Goal: Information Seeking & Learning: Compare options

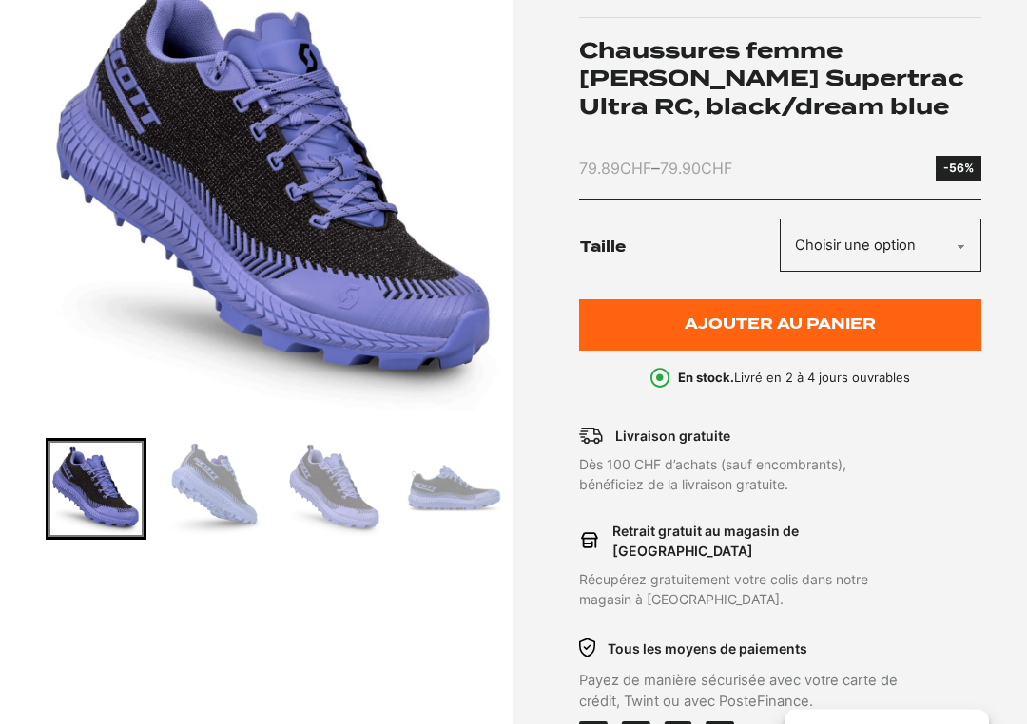
scroll to position [334, 0]
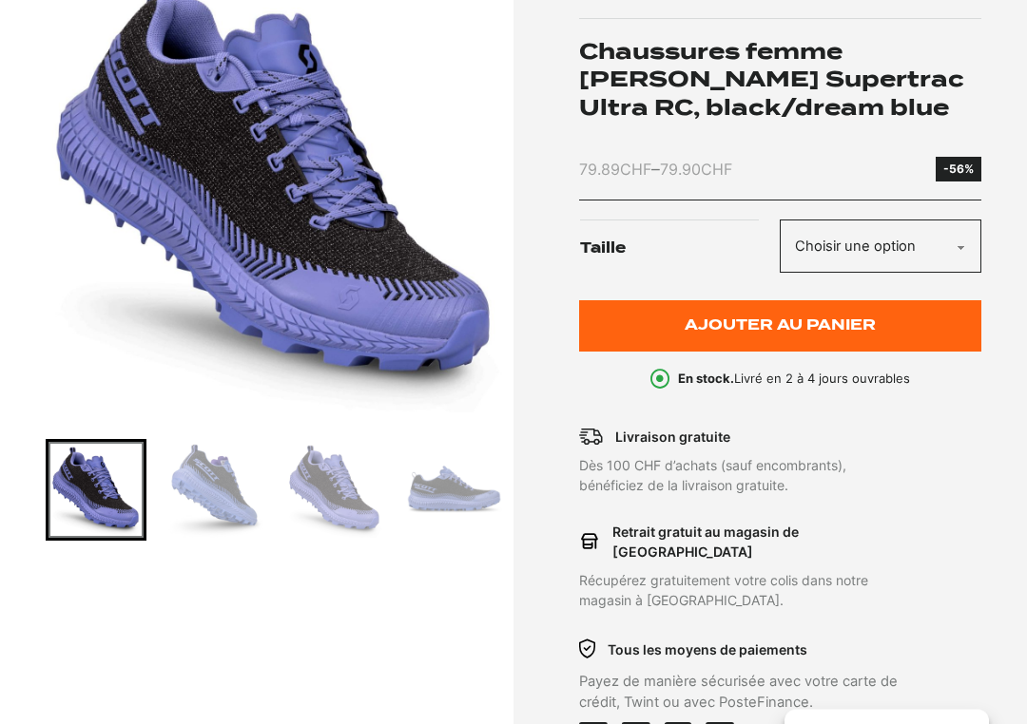
click at [215, 498] on img "Go to slide 2" at bounding box center [214, 490] width 95 height 95
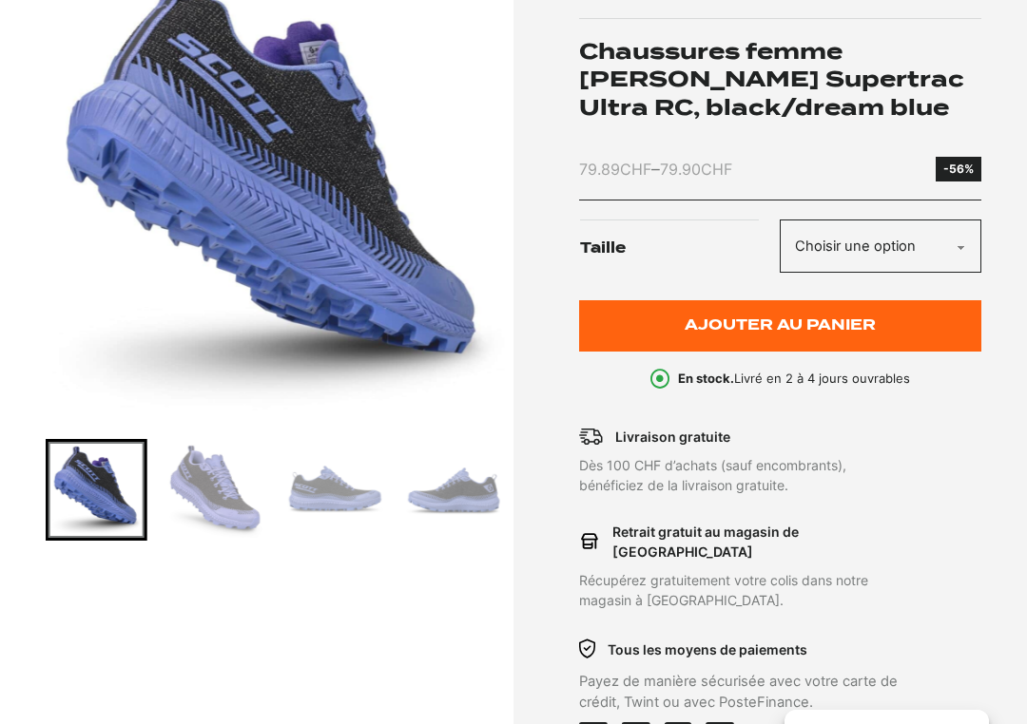
click at [310, 510] on img "Go to slide 4" at bounding box center [334, 489] width 95 height 95
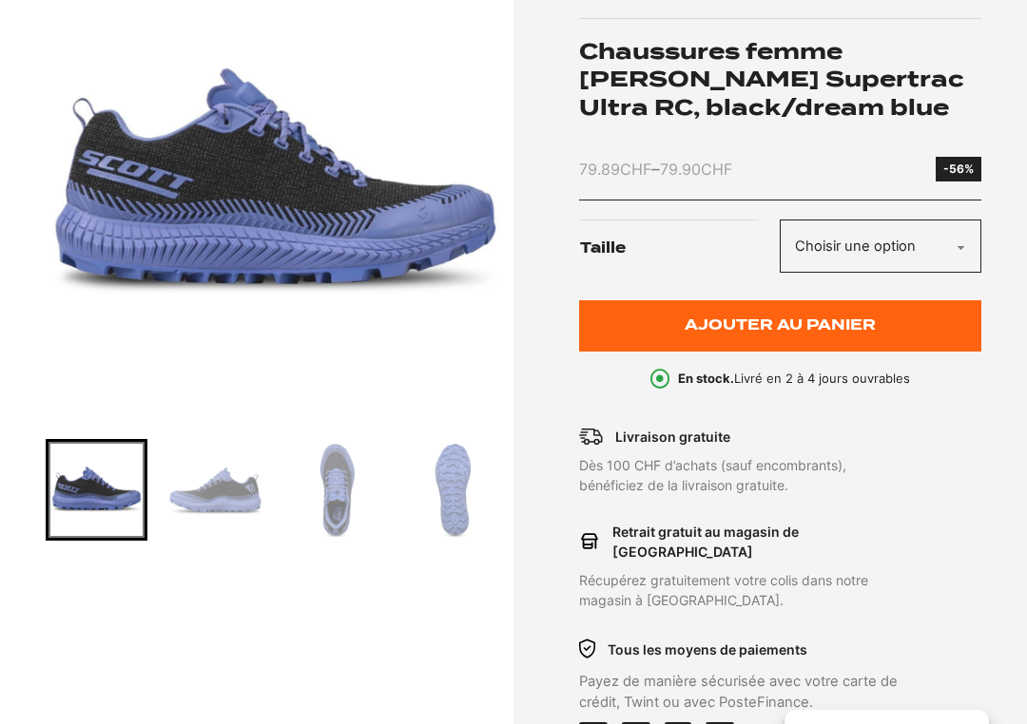
click at [336, 474] on img "Go to slide 6" at bounding box center [334, 489] width 95 height 95
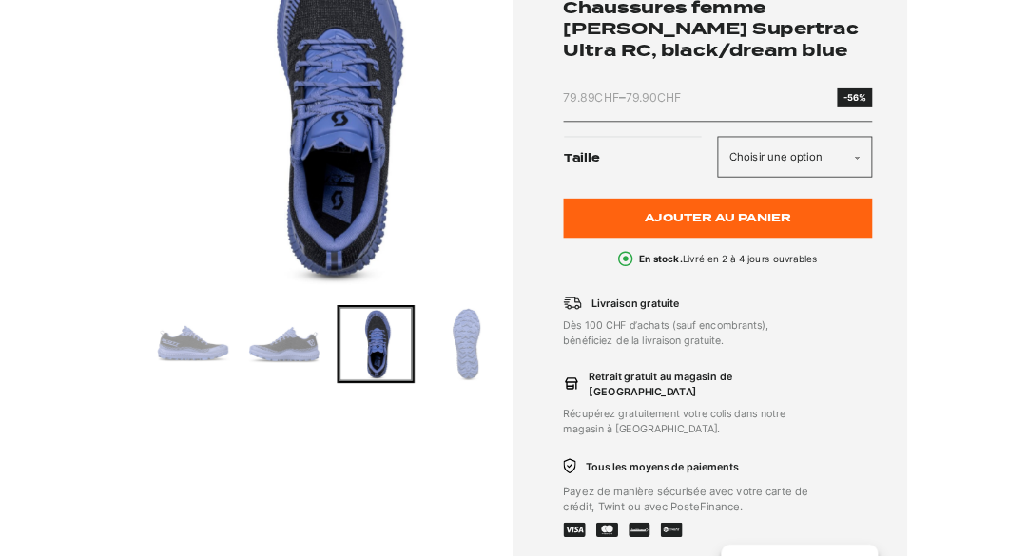
scroll to position [304, 0]
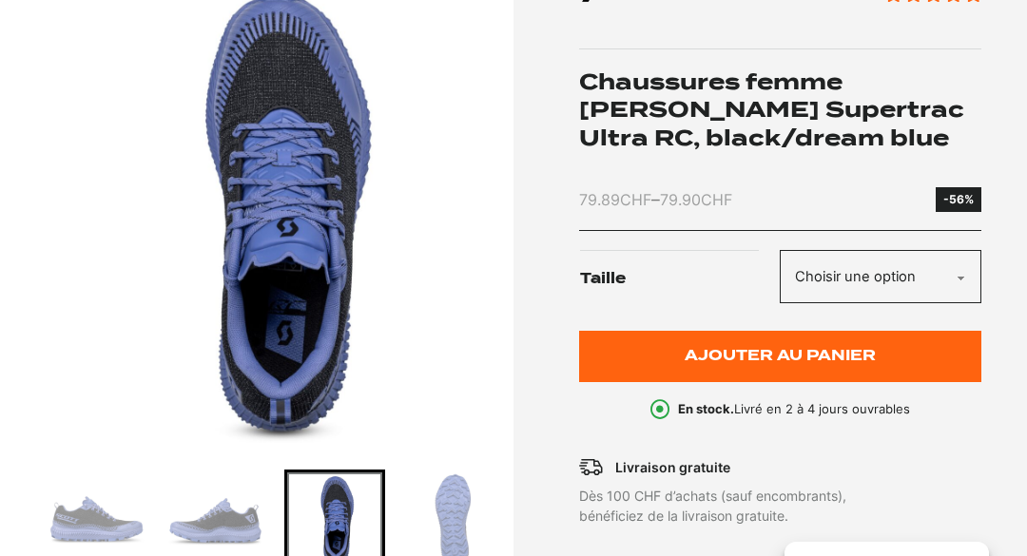
click at [947, 271] on select "Choisir une option 36.5 37.5 38 38.5 39 40 40.5" at bounding box center [881, 277] width 202 height 54
select select "39"
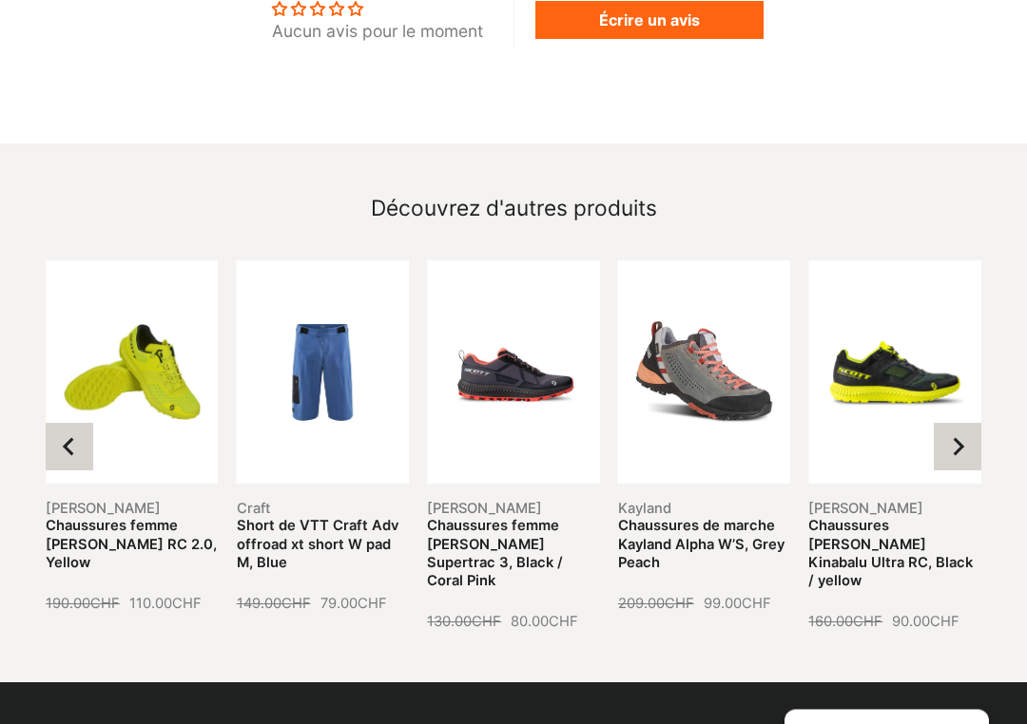
scroll to position [2117, 0]
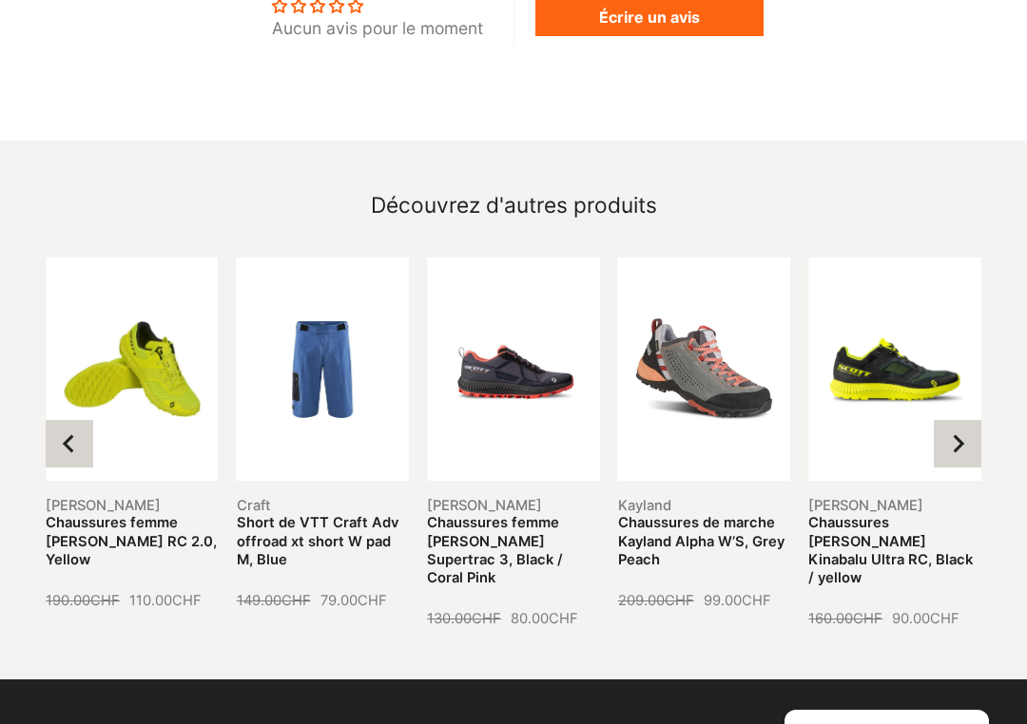
click at [955, 434] on icon "Next slide" at bounding box center [957, 443] width 19 height 19
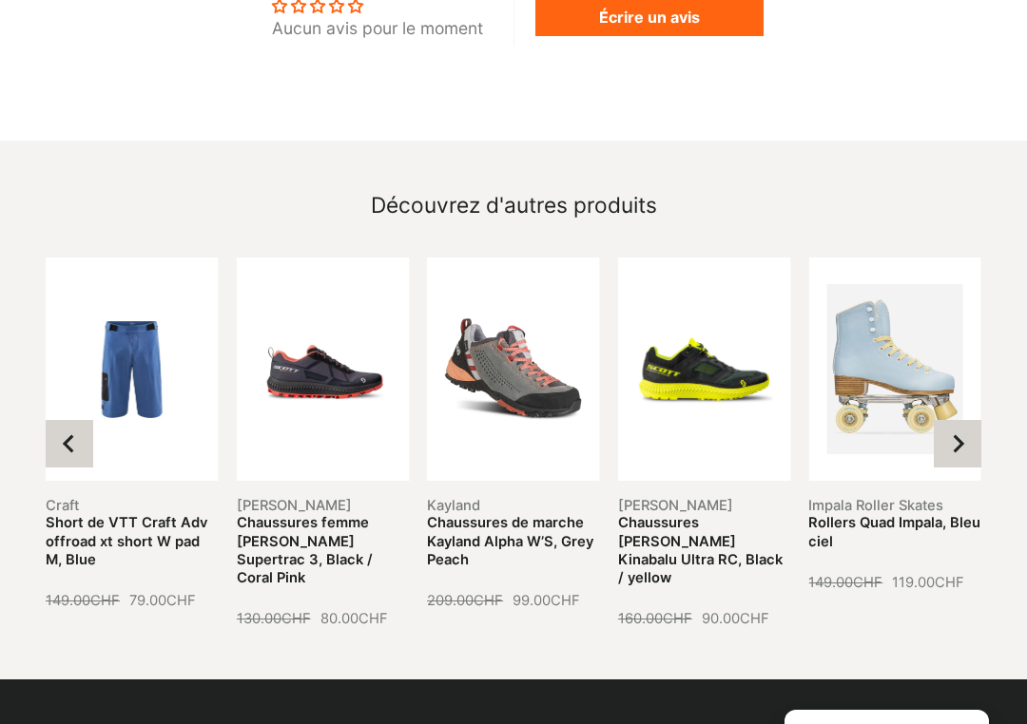
click at [959, 434] on icon "Next slide" at bounding box center [959, 443] width 11 height 18
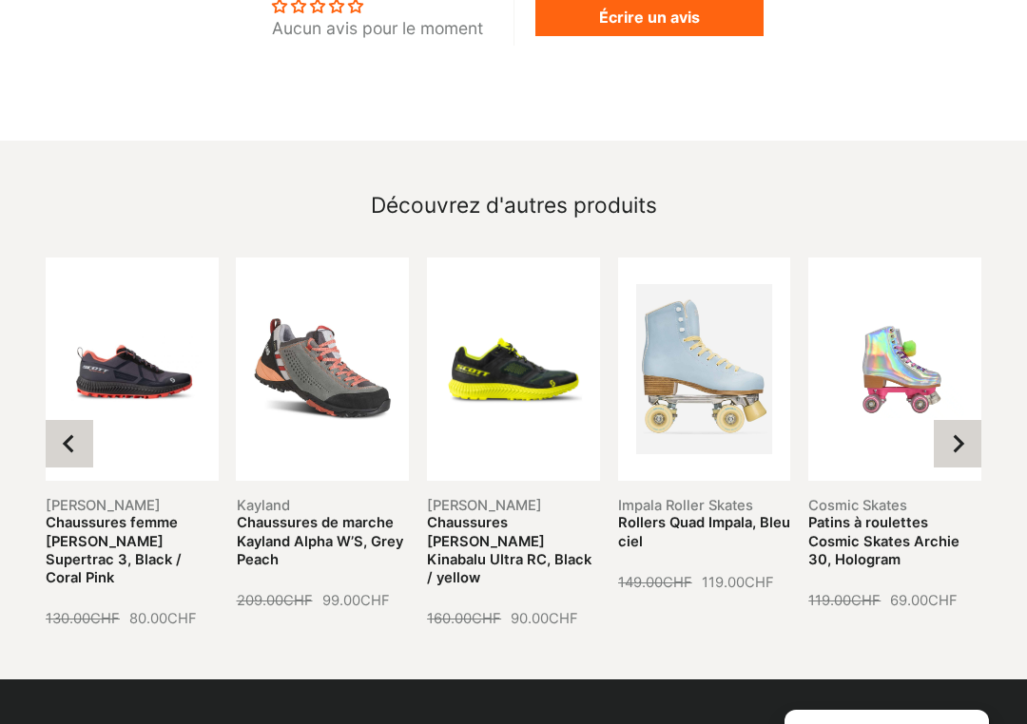
click at [960, 434] on icon "Next slide" at bounding box center [957, 443] width 19 height 19
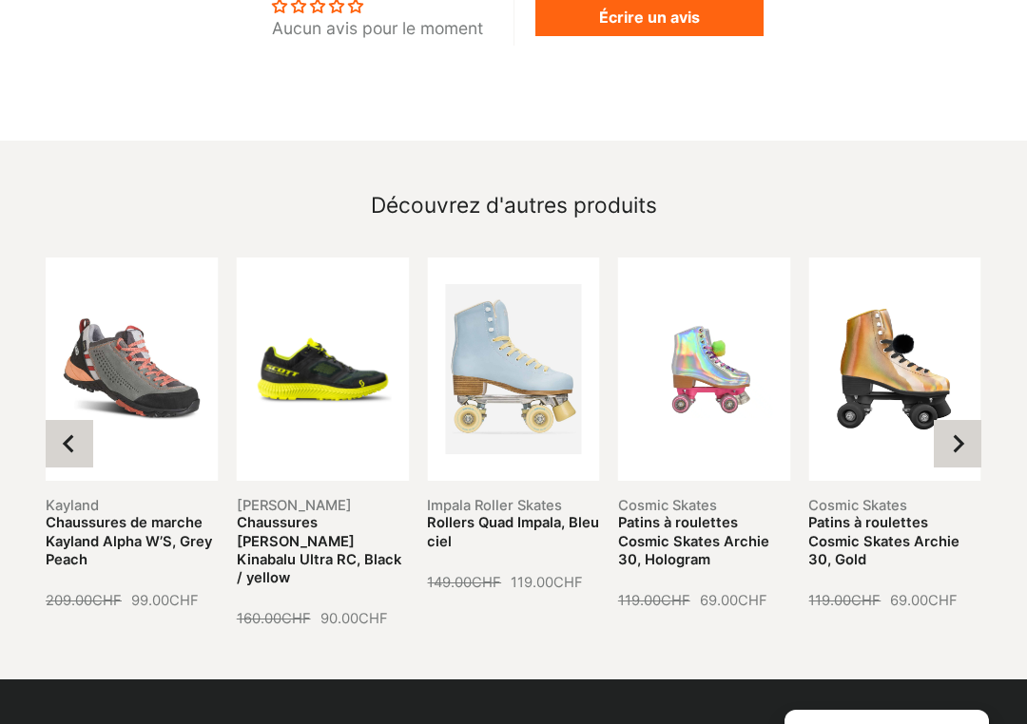
click at [959, 425] on button "Next slide" at bounding box center [958, 444] width 48 height 48
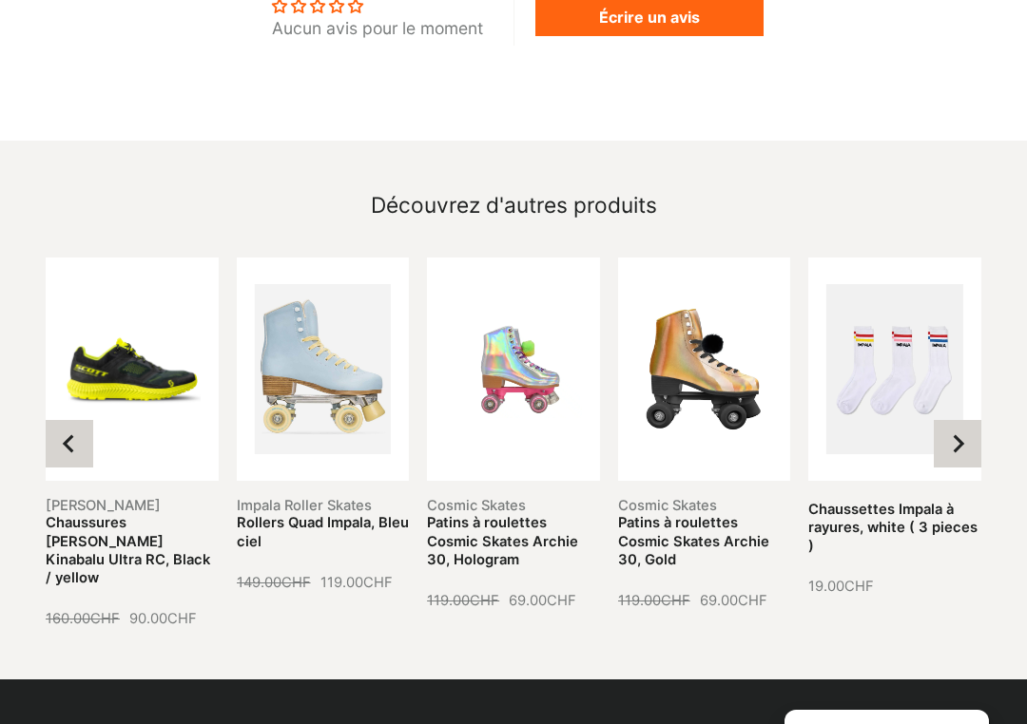
click at [960, 426] on button "Next slide" at bounding box center [958, 444] width 48 height 48
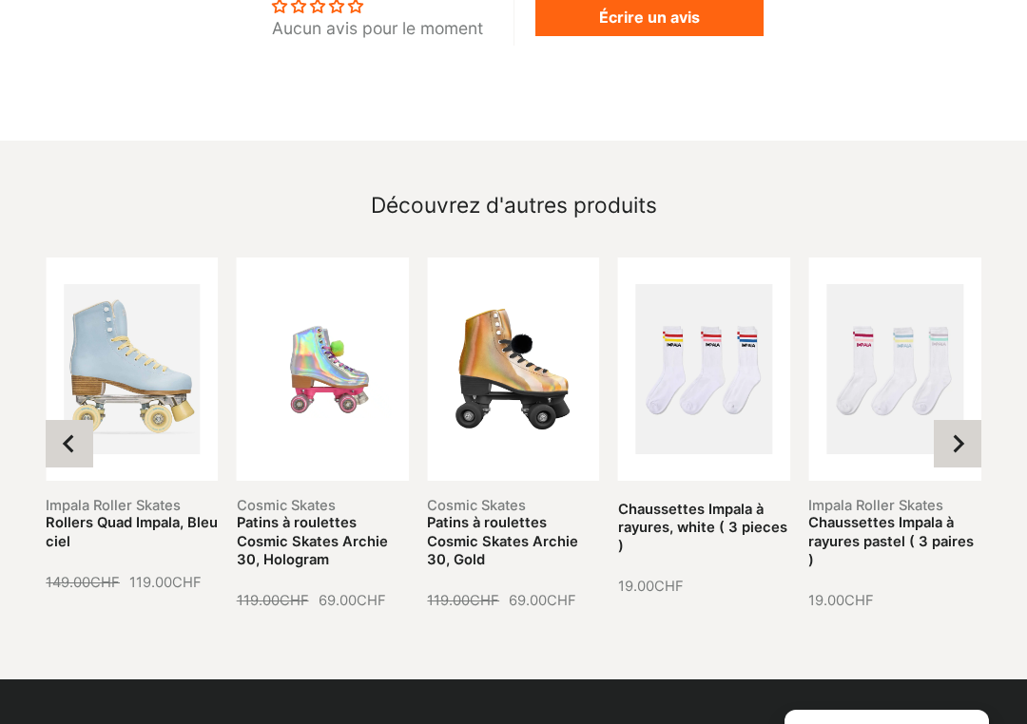
click at [960, 427] on button "Next slide" at bounding box center [958, 444] width 48 height 48
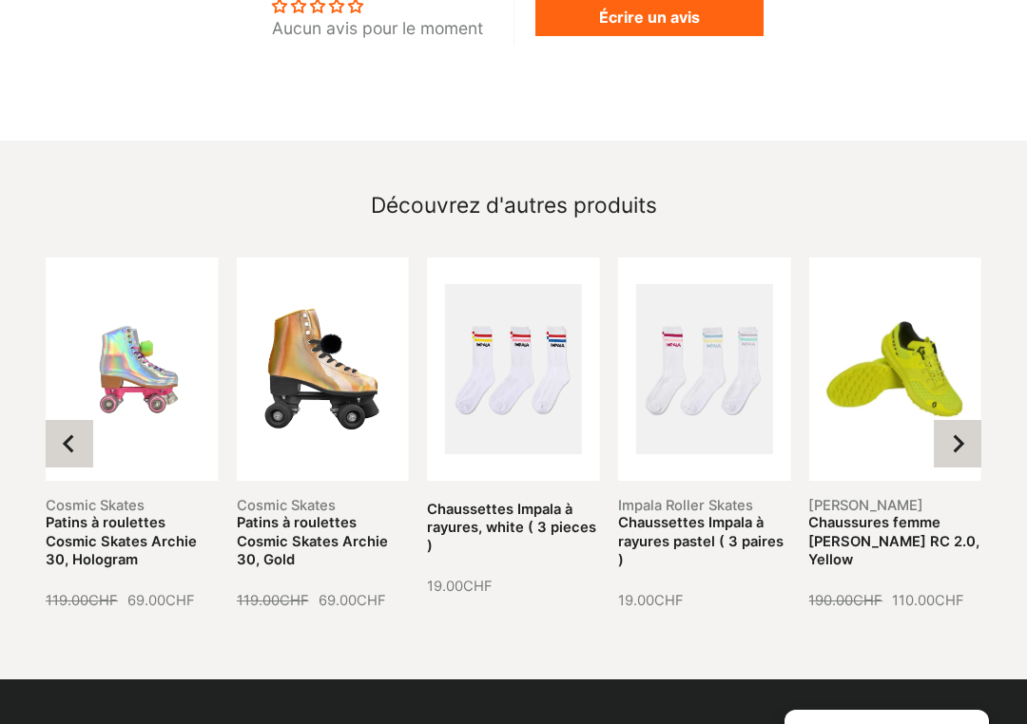
click at [955, 430] on button "Next slide" at bounding box center [958, 444] width 48 height 48
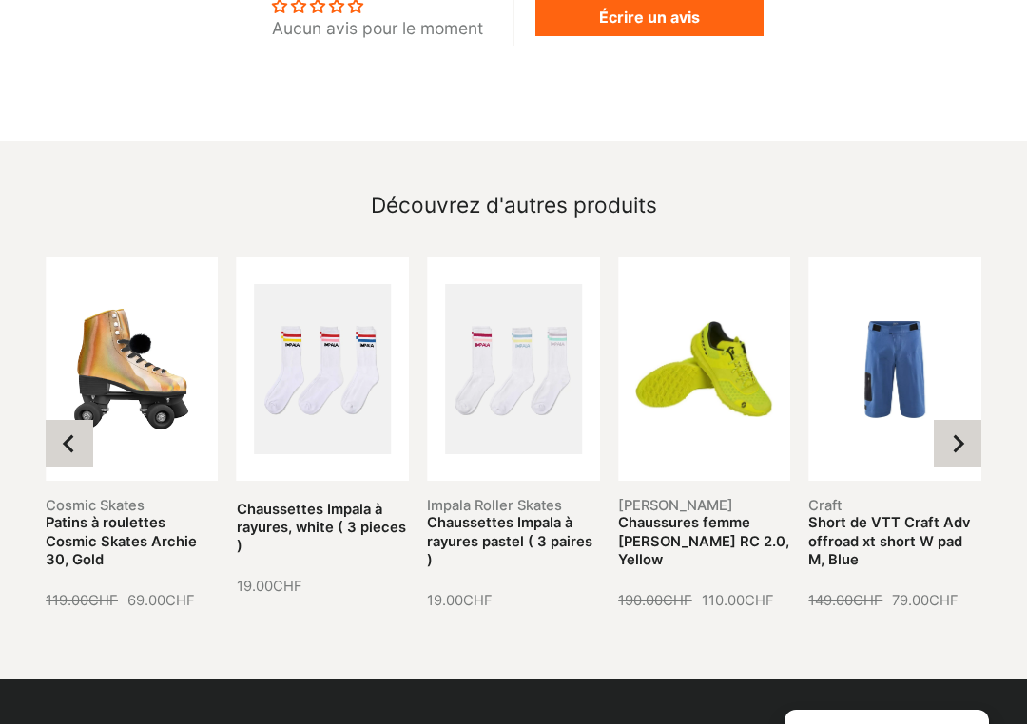
click at [960, 434] on button "Next slide" at bounding box center [958, 444] width 48 height 48
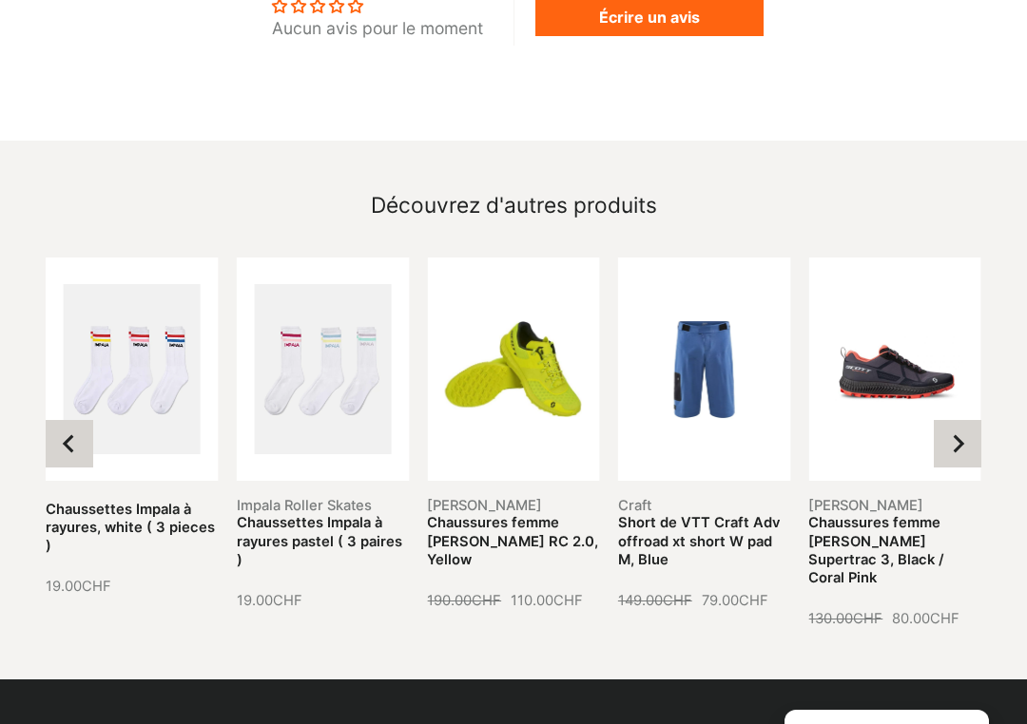
click at [957, 434] on button "Next slide" at bounding box center [958, 444] width 48 height 48
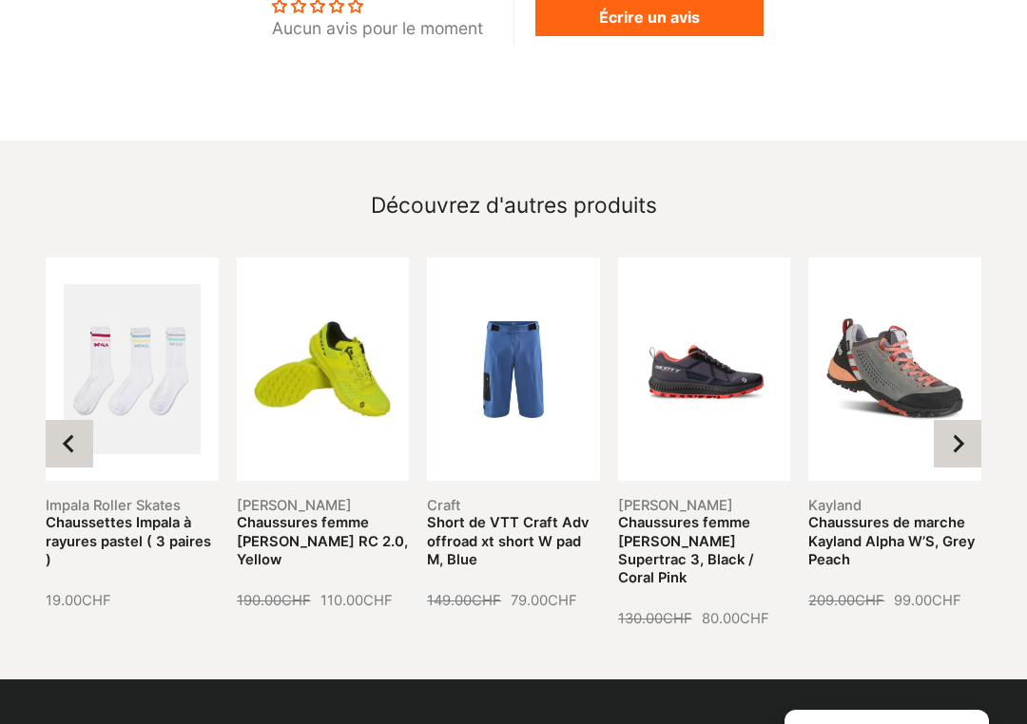
click at [955, 433] on button "Go to first slide" at bounding box center [958, 444] width 48 height 48
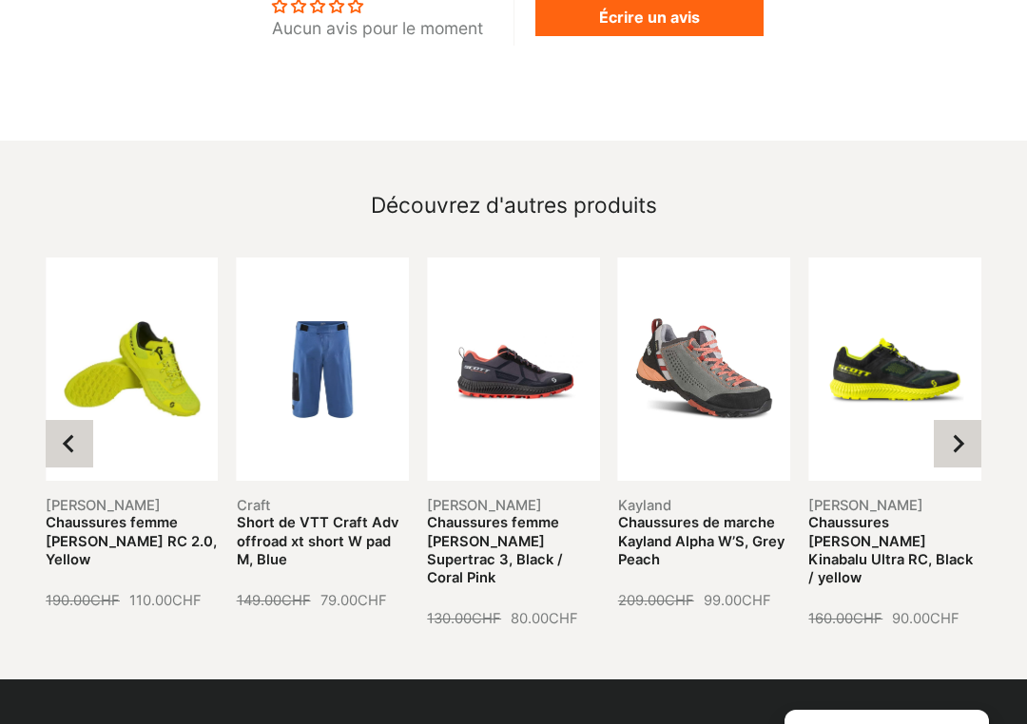
click at [953, 428] on button "Next slide" at bounding box center [958, 444] width 48 height 48
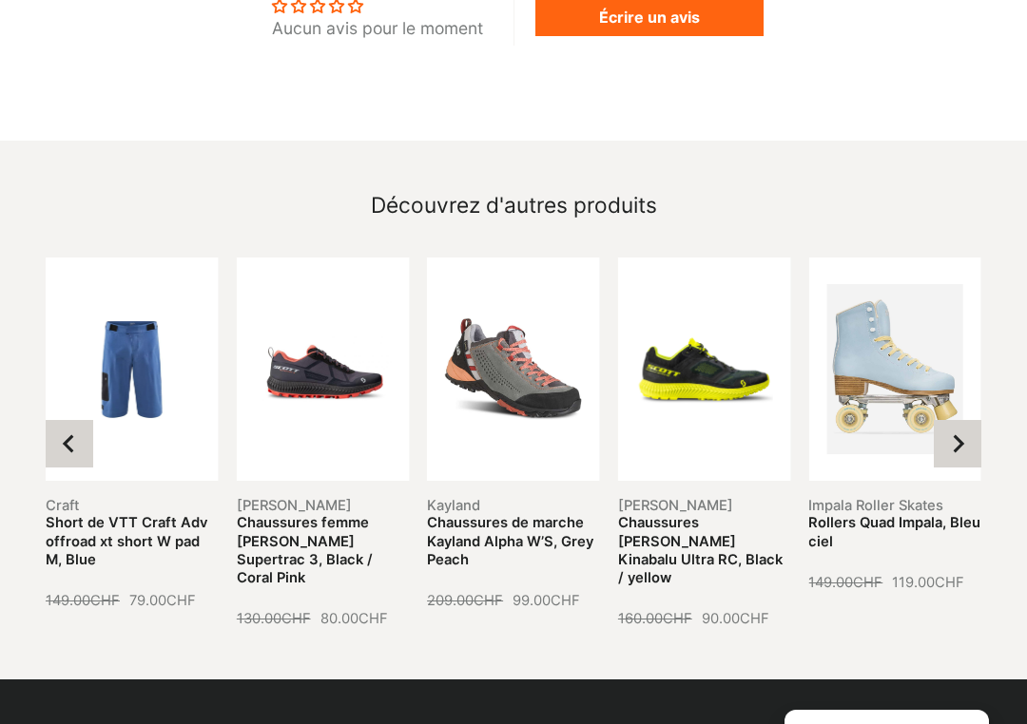
click at [948, 425] on button "Next slide" at bounding box center [958, 444] width 48 height 48
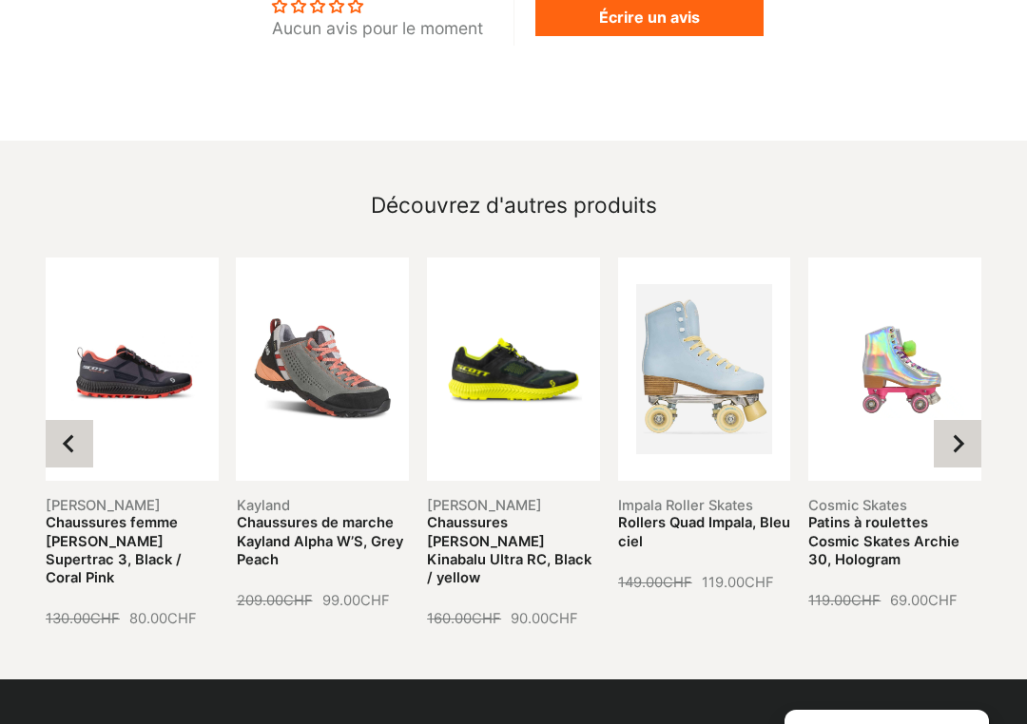
click at [303, 514] on link "Chaussures de marche Kayland Alpha W’S, Grey Peach" at bounding box center [320, 540] width 166 height 53
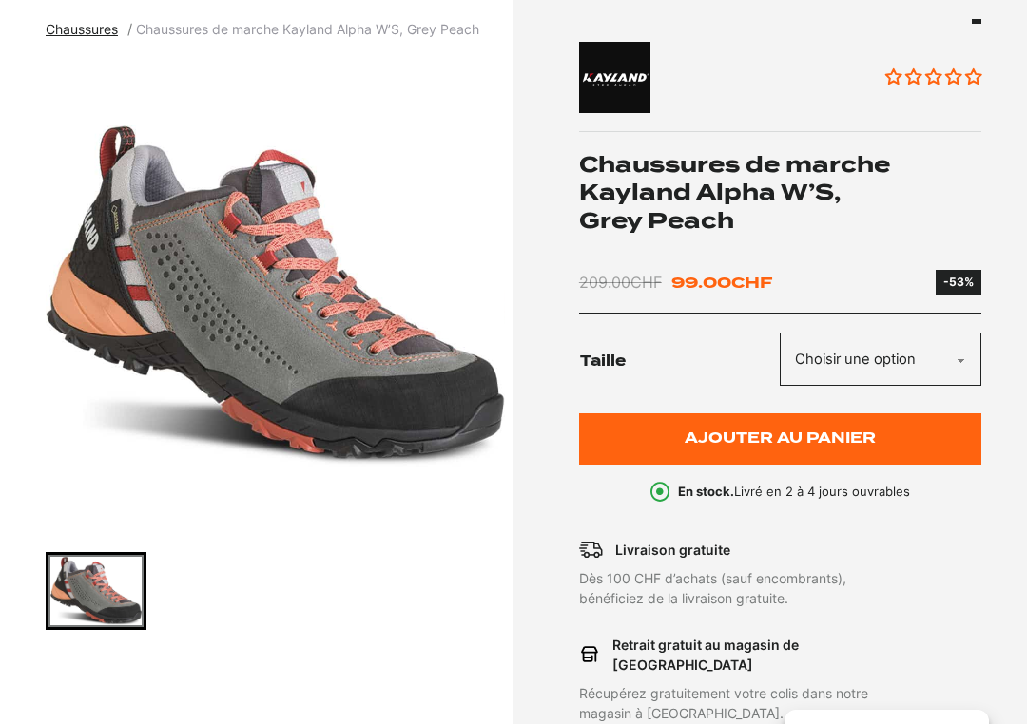
scroll to position [222, 0]
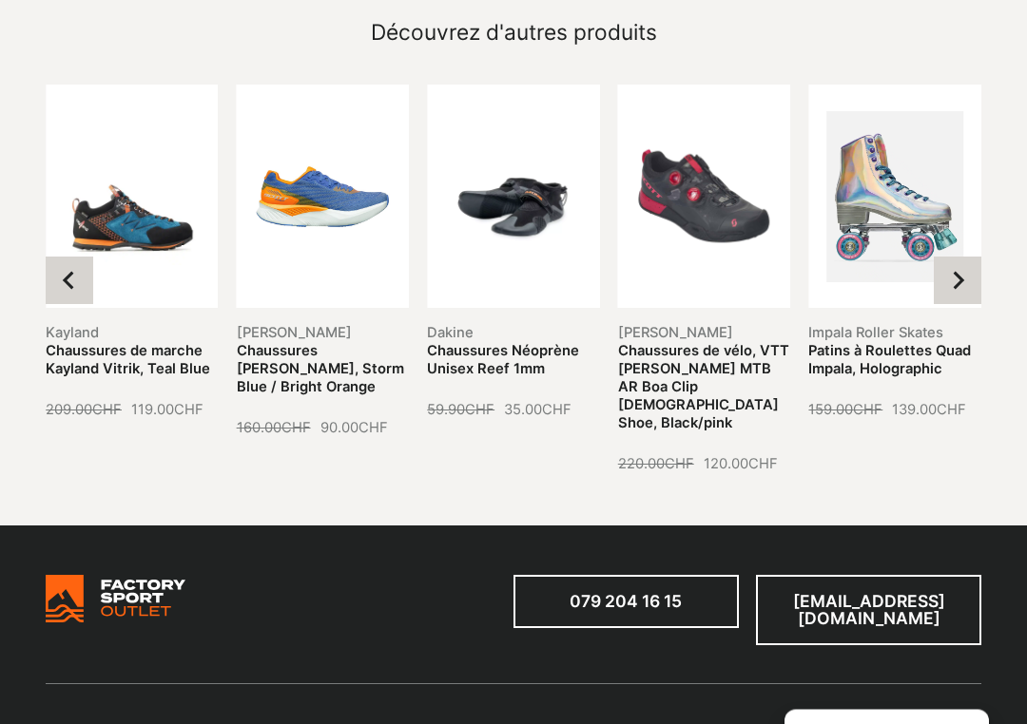
click at [967, 272] on icon "Next slide" at bounding box center [957, 281] width 19 height 19
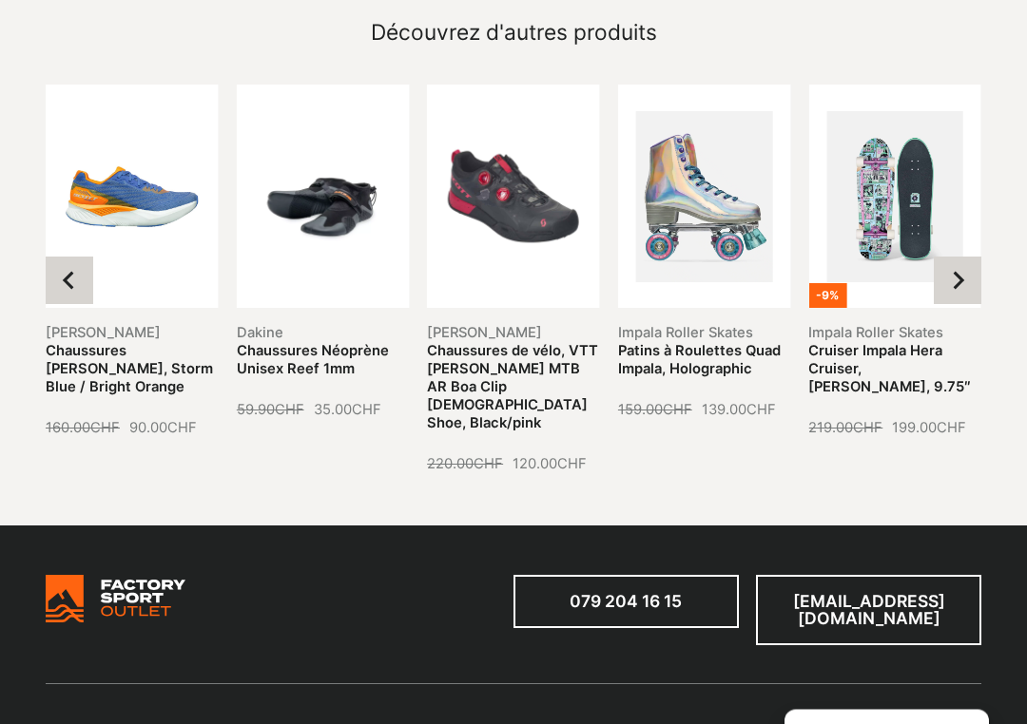
scroll to position [1824, 0]
click at [972, 257] on button "Next slide" at bounding box center [958, 281] width 48 height 48
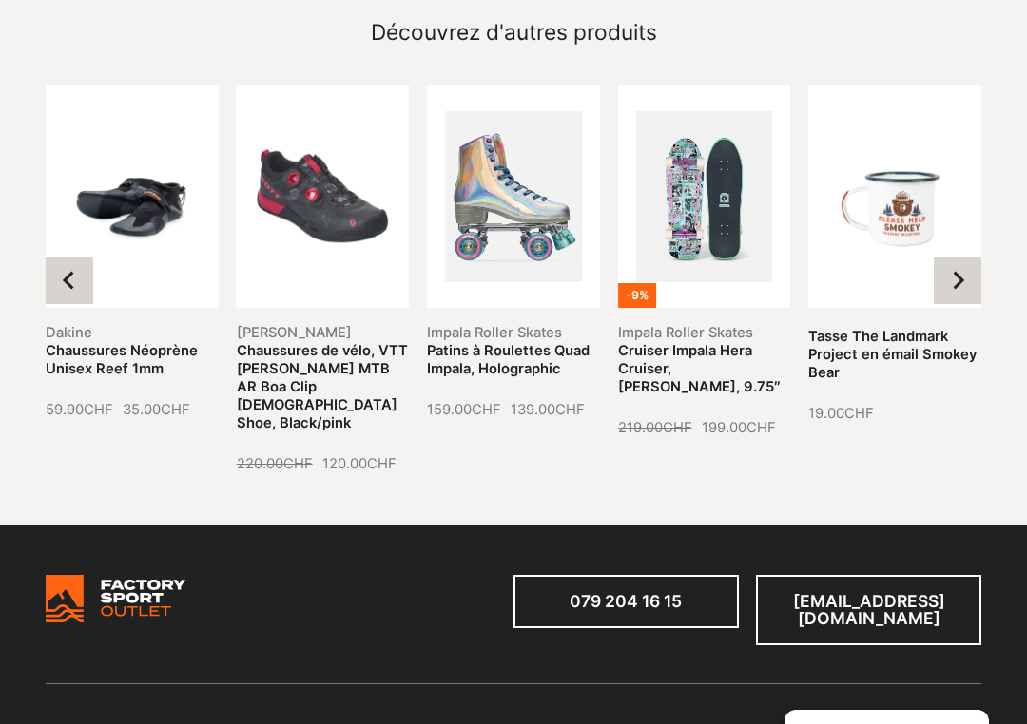
click at [971, 257] on button "Next slide" at bounding box center [958, 281] width 48 height 48
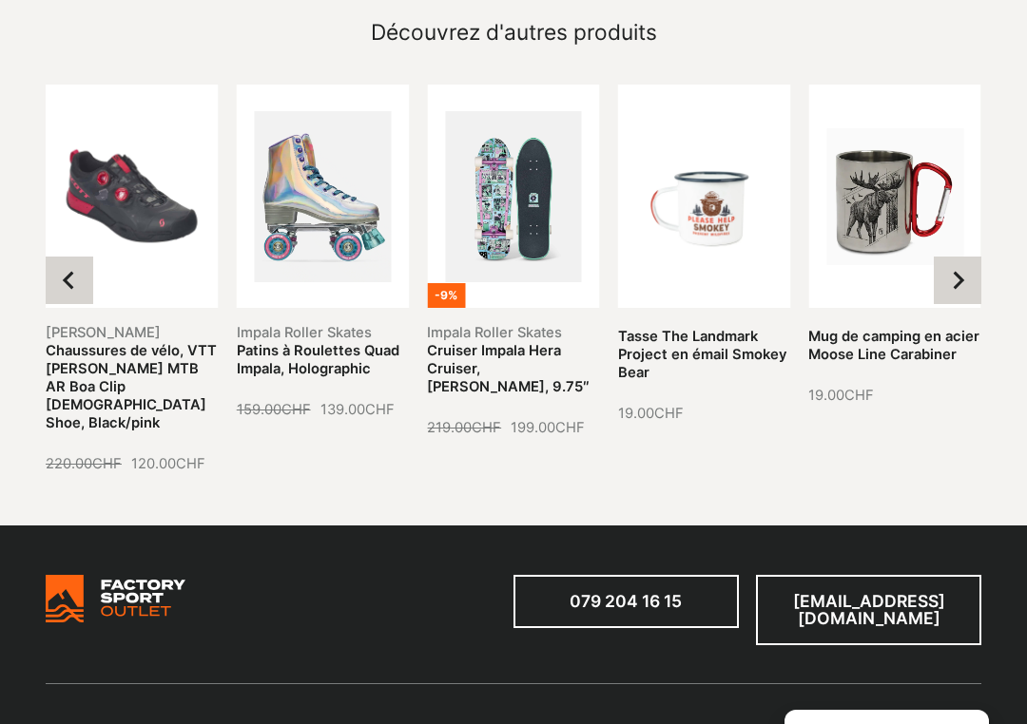
click at [969, 257] on button "Next slide" at bounding box center [958, 281] width 48 height 48
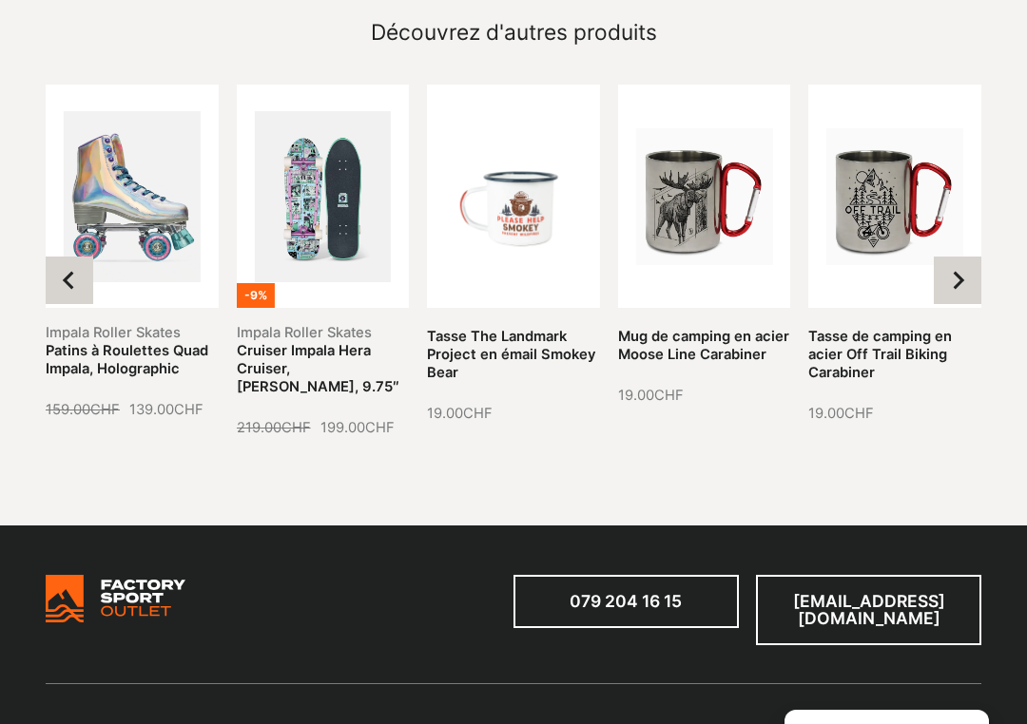
click at [964, 257] on button "Next slide" at bounding box center [958, 281] width 48 height 48
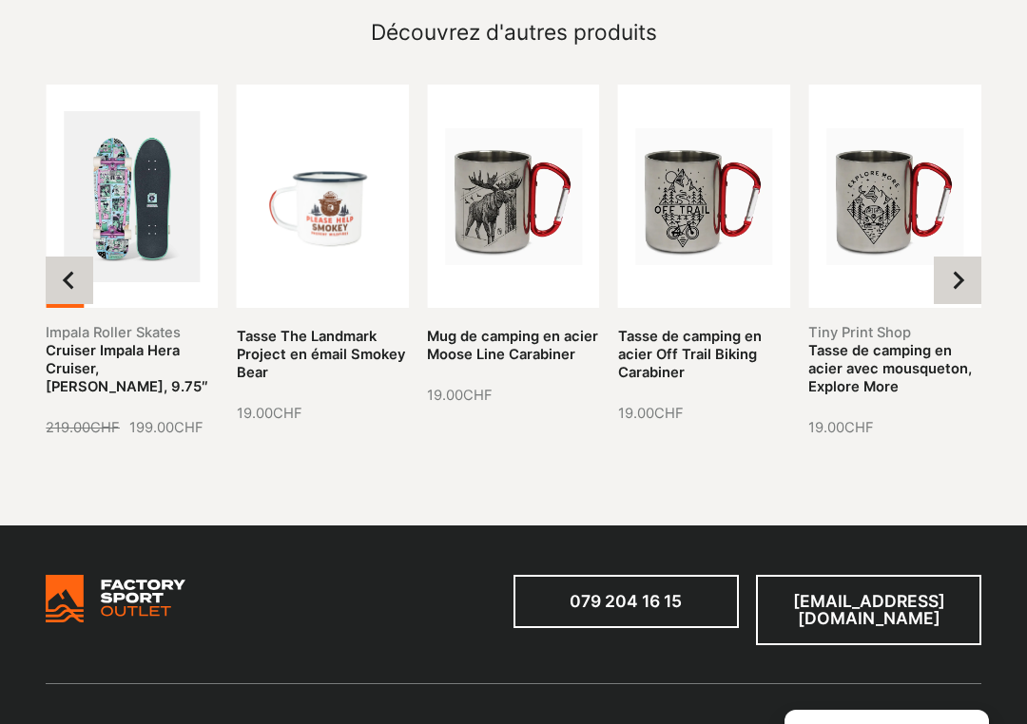
click at [966, 257] on button "Next slide" at bounding box center [958, 281] width 48 height 48
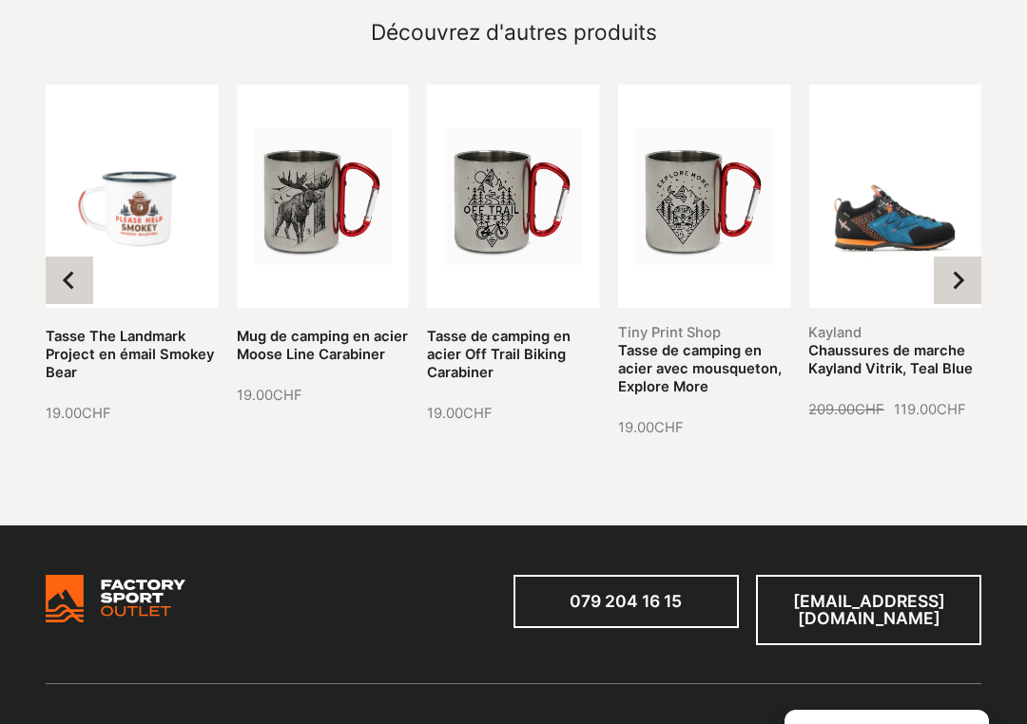
click at [964, 264] on button "Next slide" at bounding box center [958, 281] width 48 height 48
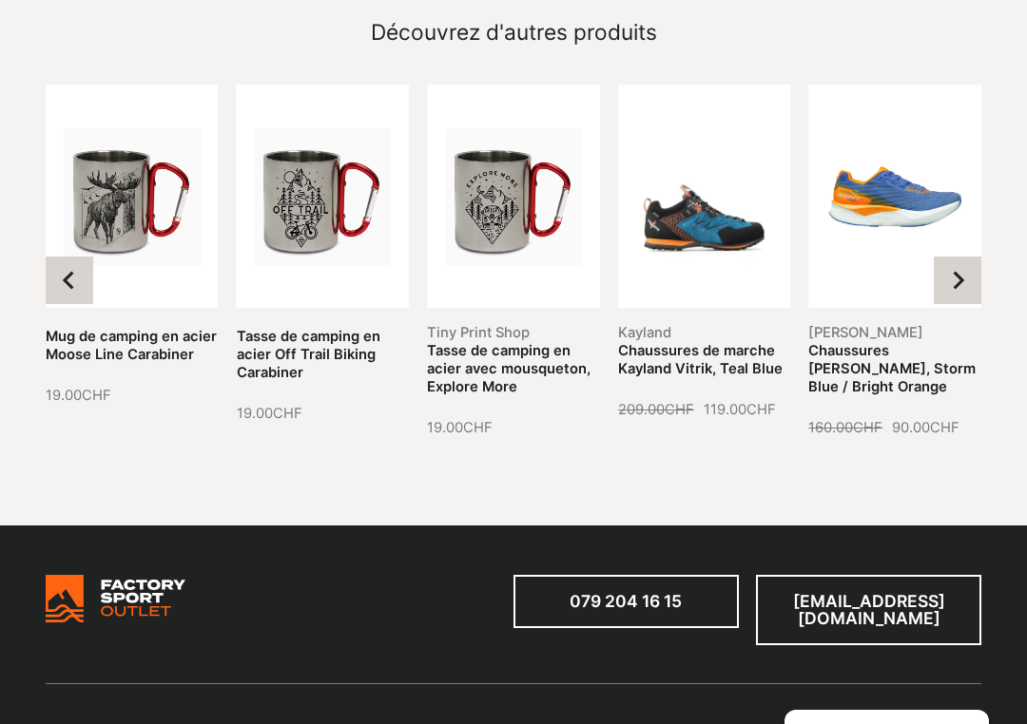
click at [966, 260] on button "Next slide" at bounding box center [958, 281] width 48 height 48
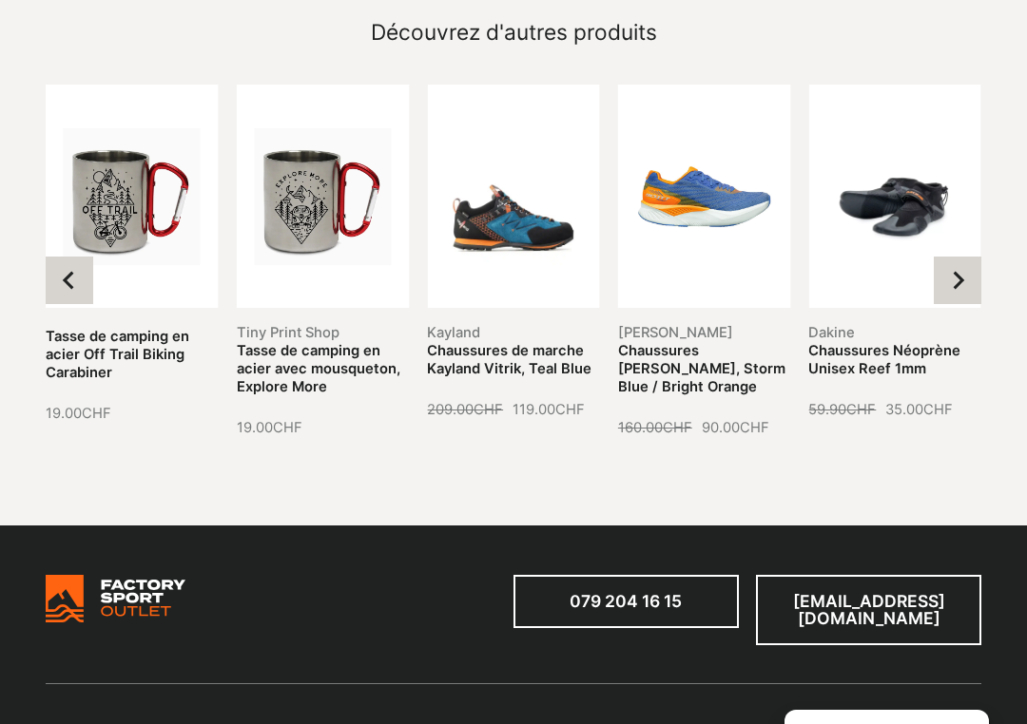
click at [964, 262] on button "Next slide" at bounding box center [958, 281] width 48 height 48
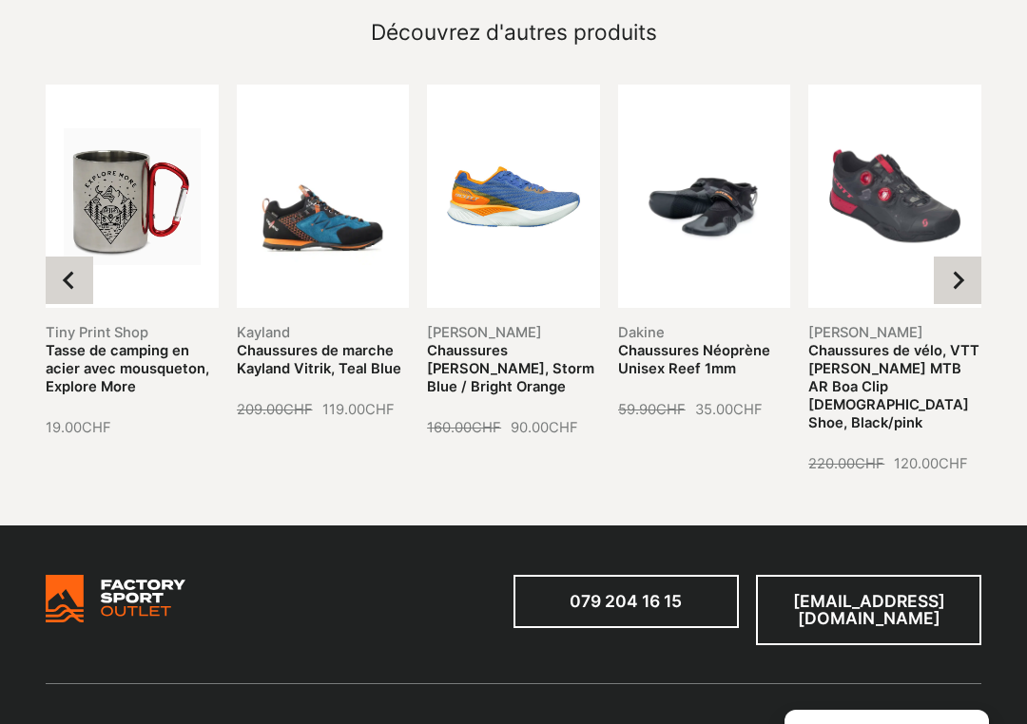
click at [289, 342] on link "Chaussures de marche Kayland Vitrik, Teal Blue" at bounding box center [319, 359] width 164 height 35
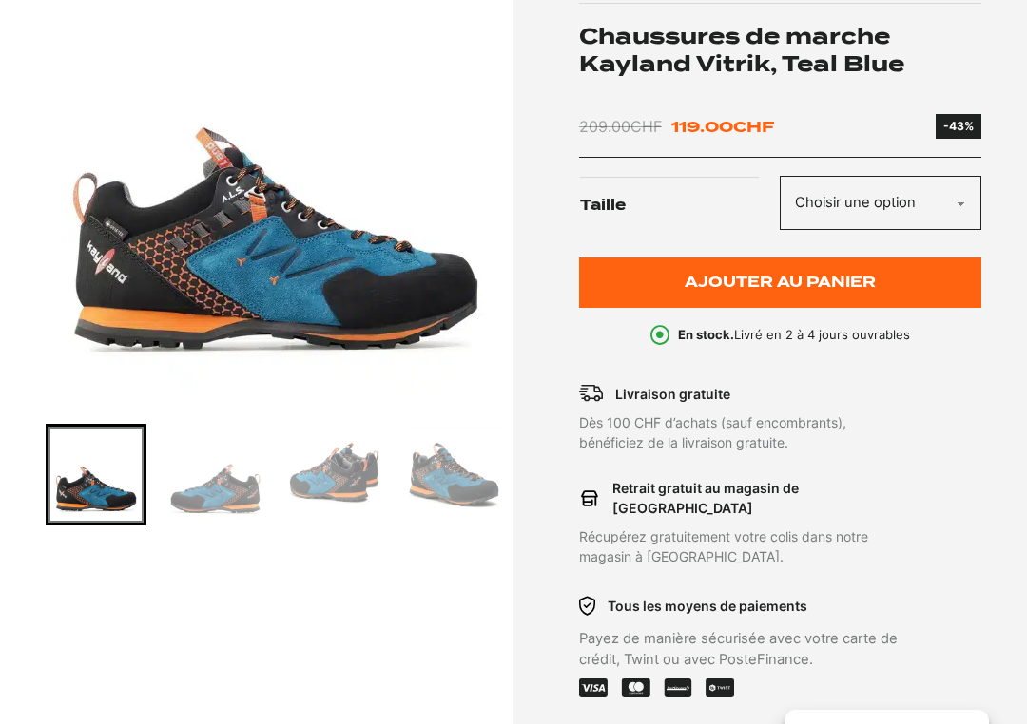
scroll to position [366, 0]
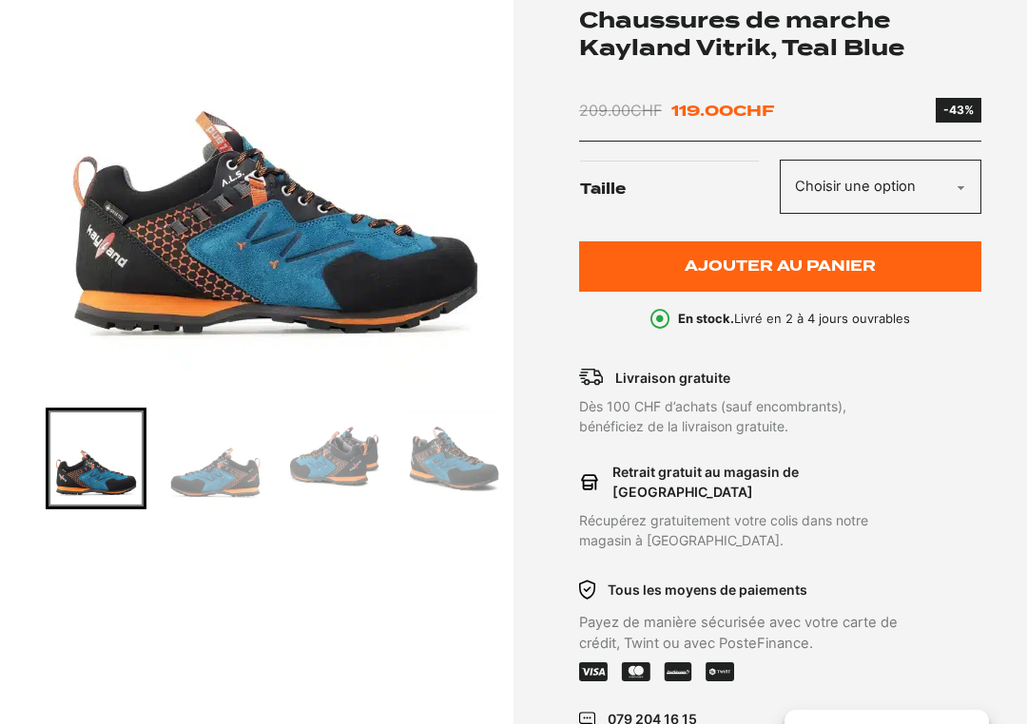
click at [224, 480] on img "Go to slide 2" at bounding box center [214, 458] width 95 height 95
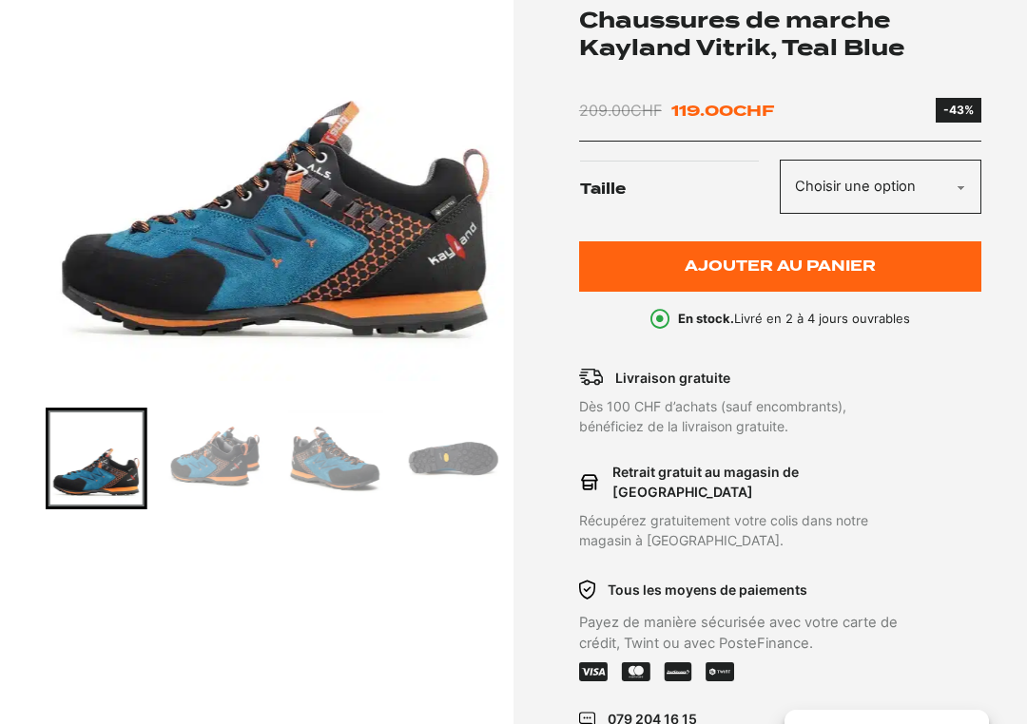
click at [318, 445] on img "Go to slide 4" at bounding box center [334, 458] width 95 height 95
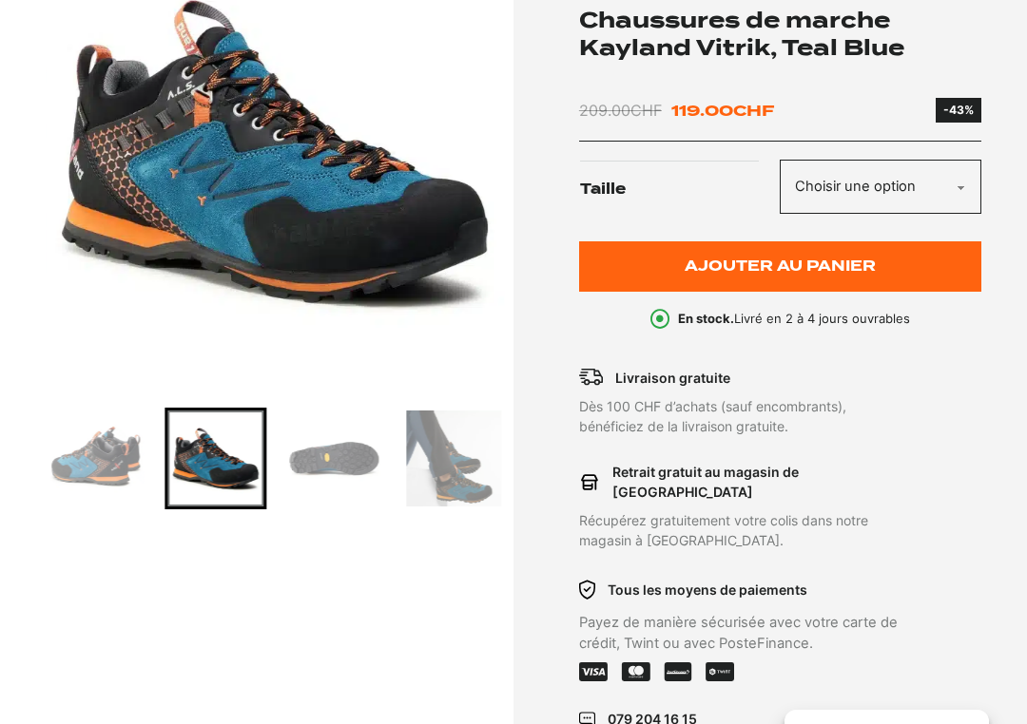
click at [384, 434] on div "Go to slide 5" at bounding box center [334, 458] width 101 height 101
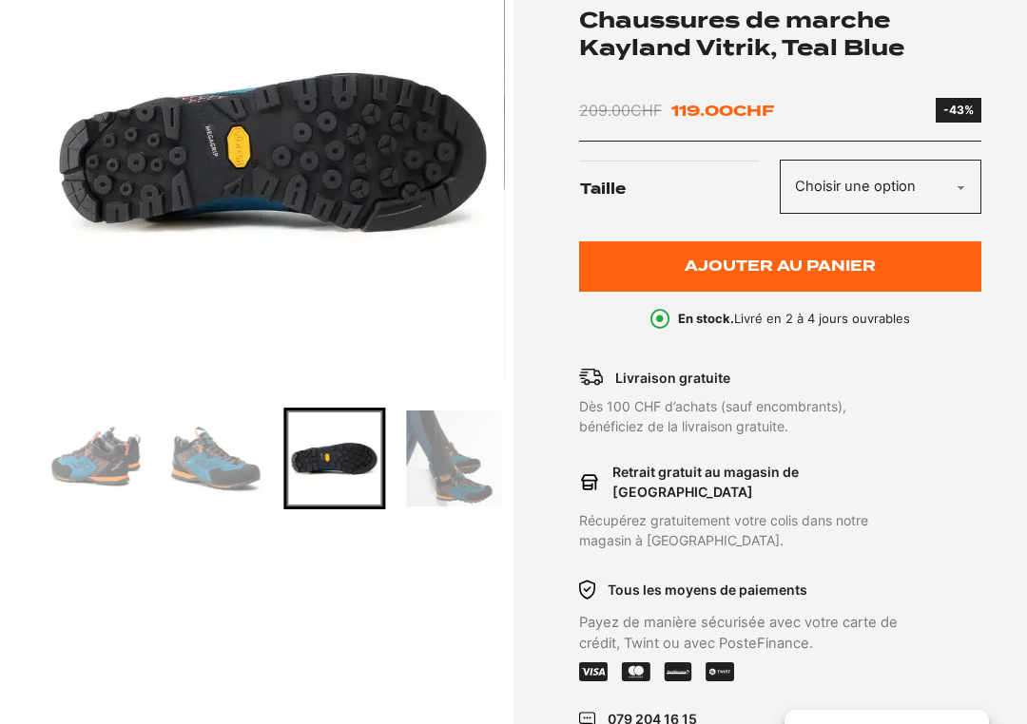
click at [1024, 280] on section "Chaussures Chaussures de marche Kayland Vitrik, Teal Blue" at bounding box center [513, 339] width 1027 height 1028
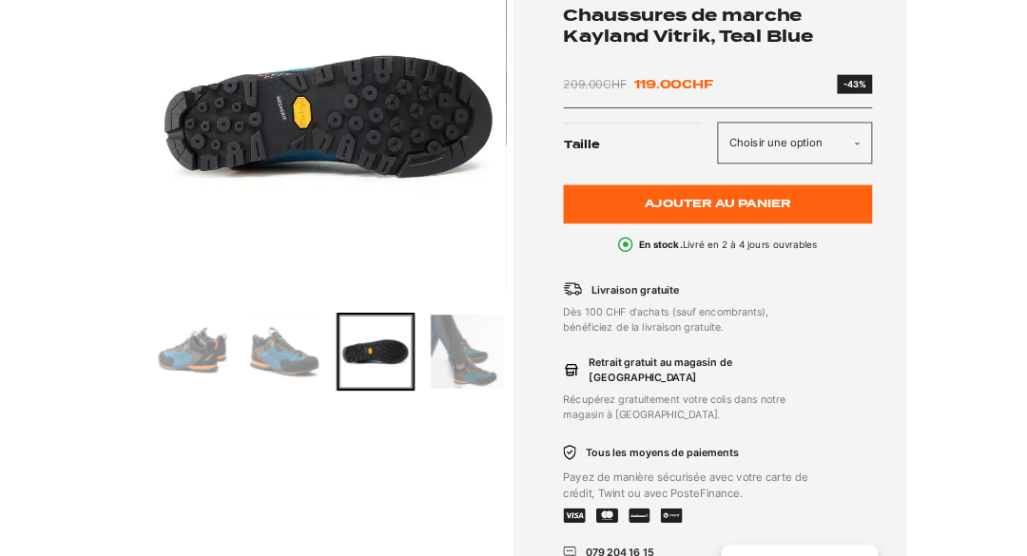
scroll to position [0, 0]
